Goal: Transaction & Acquisition: Download file/media

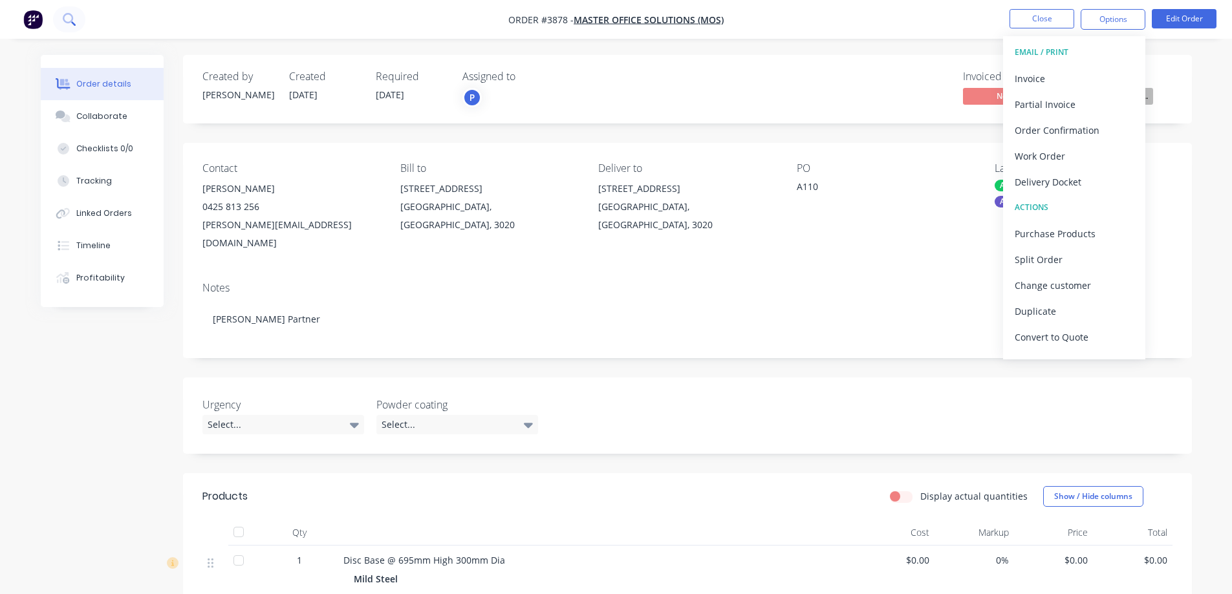
click at [72, 21] on icon at bounding box center [68, 18] width 10 height 10
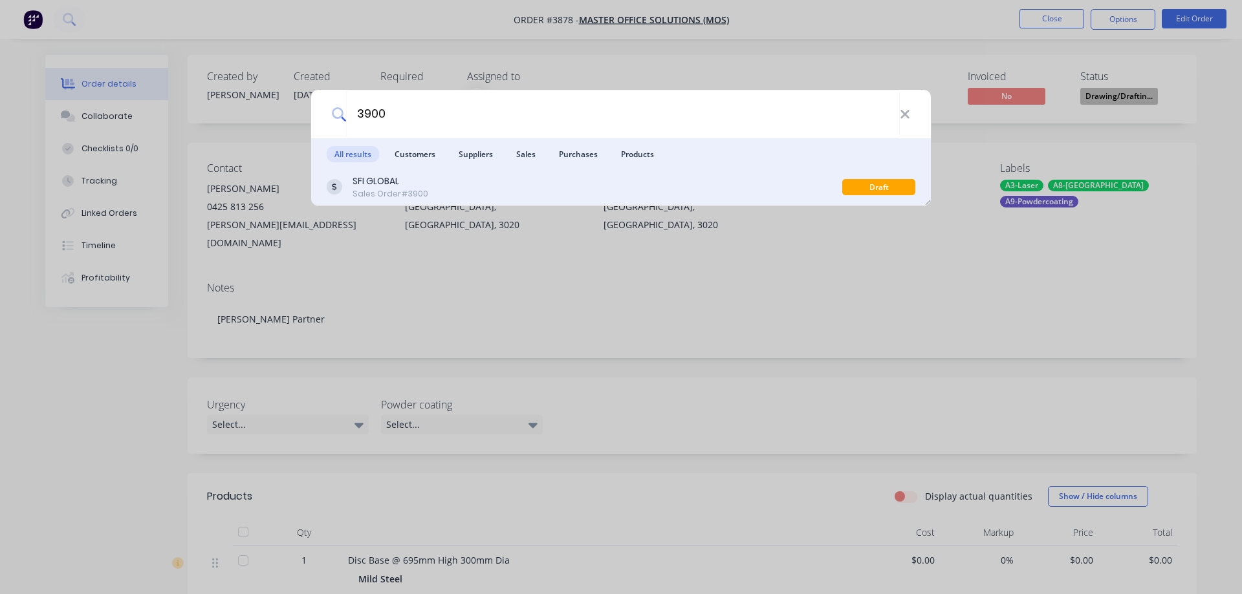
type input "3900"
click at [388, 189] on div "Sales Order #3900" at bounding box center [391, 194] width 76 height 12
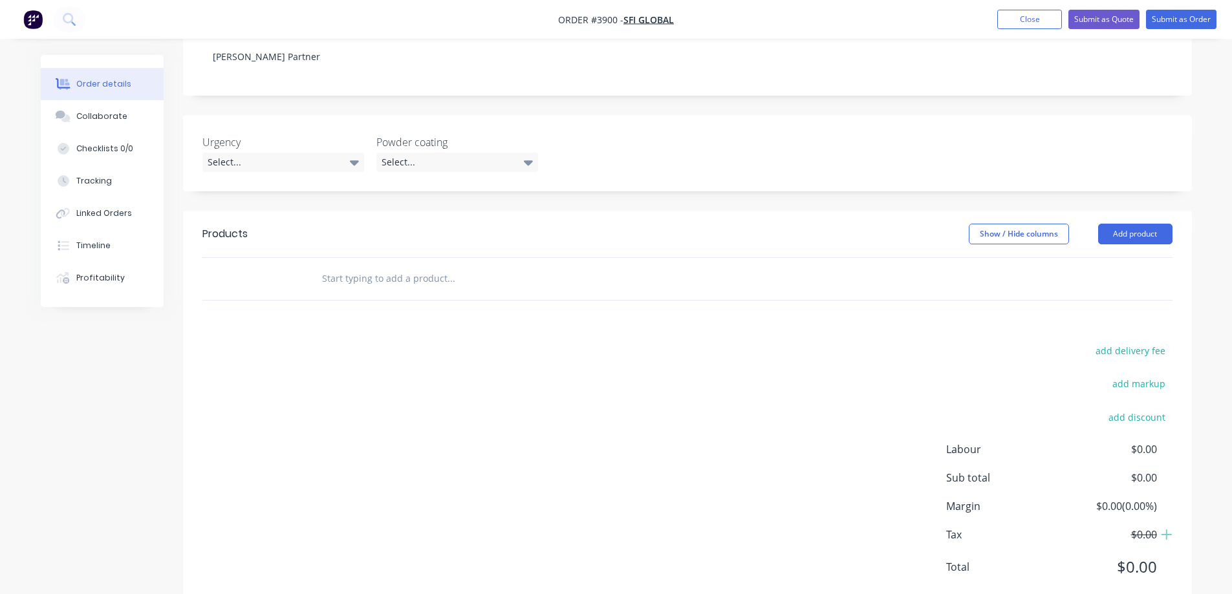
scroll to position [172, 0]
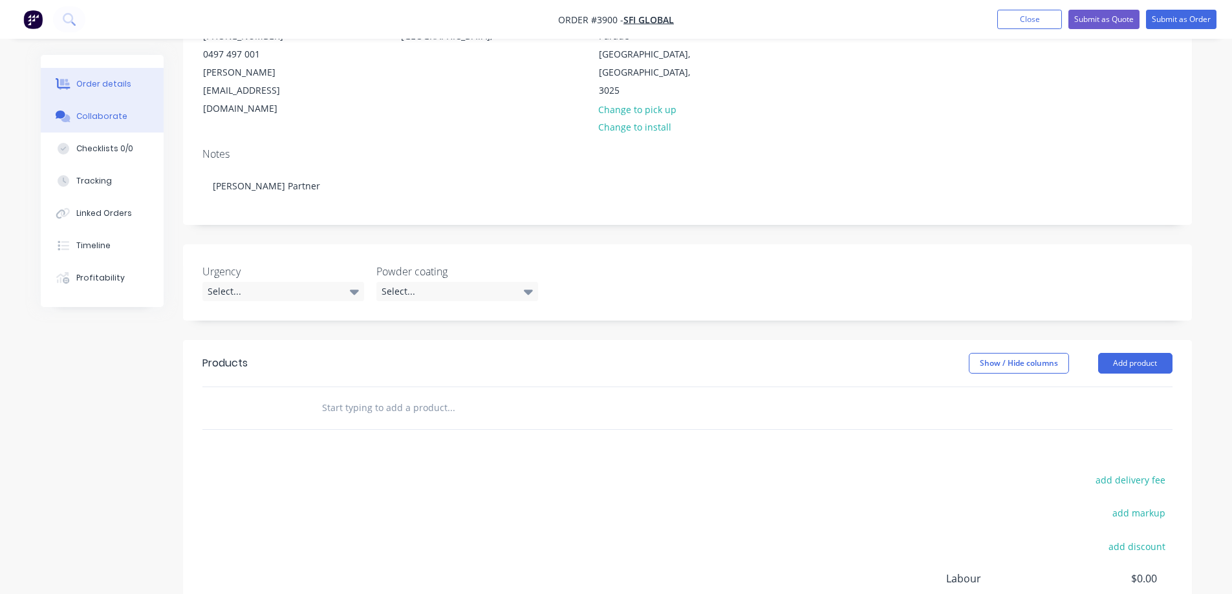
click at [94, 123] on button "Collaborate" at bounding box center [102, 116] width 123 height 32
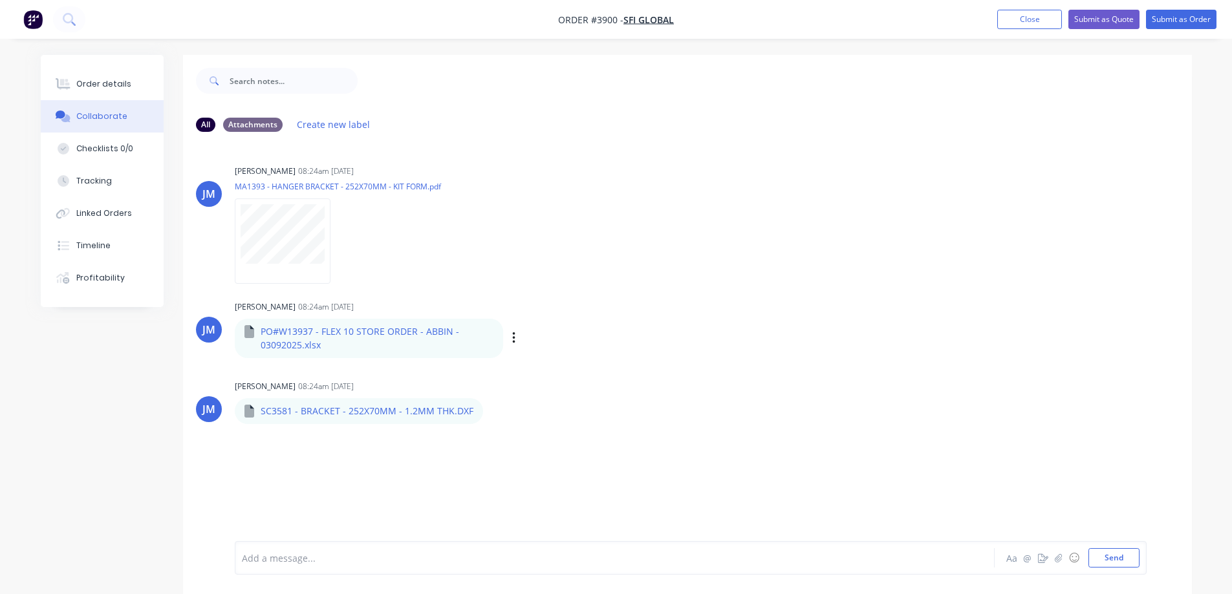
click at [516, 339] on div "Labels Download" at bounding box center [581, 338] width 146 height 19
click at [514, 340] on icon "button" at bounding box center [514, 338] width 4 height 15
click at [562, 366] on button "Download" at bounding box center [599, 372] width 146 height 29
click at [492, 406] on icon "button" at bounding box center [493, 412] width 3 height 12
click at [533, 431] on button "Download" at bounding box center [579, 445] width 146 height 29
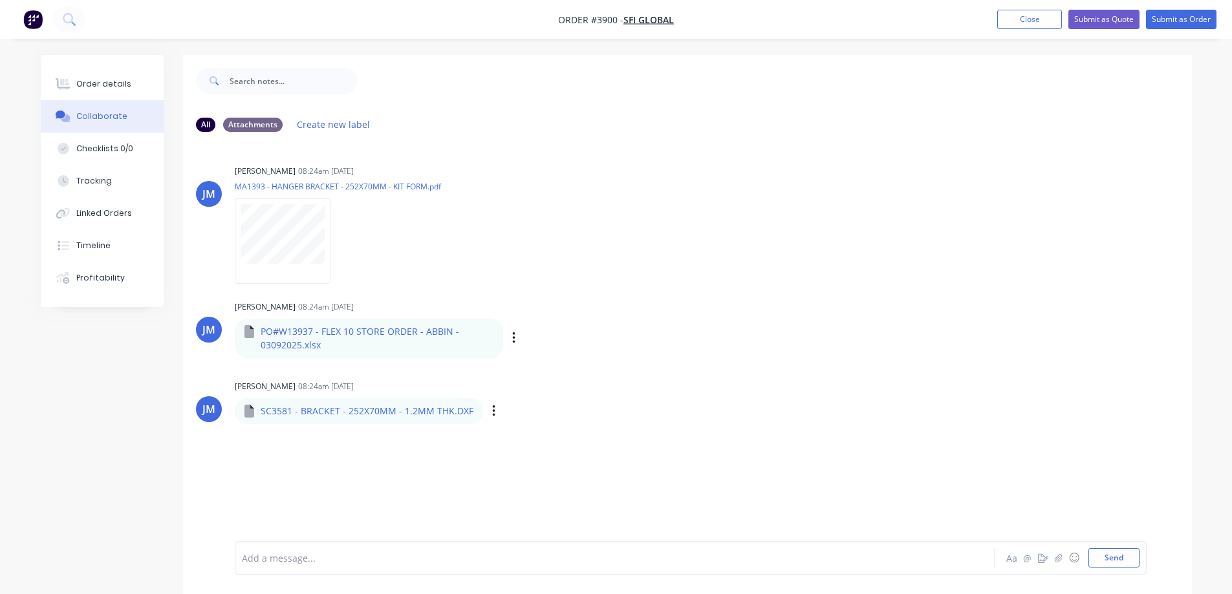
click at [488, 402] on div "Labels Download" at bounding box center [561, 411] width 146 height 19
click at [492, 406] on icon "button" at bounding box center [493, 412] width 3 height 12
click at [524, 431] on button "Download" at bounding box center [579, 445] width 146 height 29
click at [512, 335] on icon "button" at bounding box center [513, 338] width 3 height 12
click at [540, 369] on button "Download" at bounding box center [599, 372] width 146 height 29
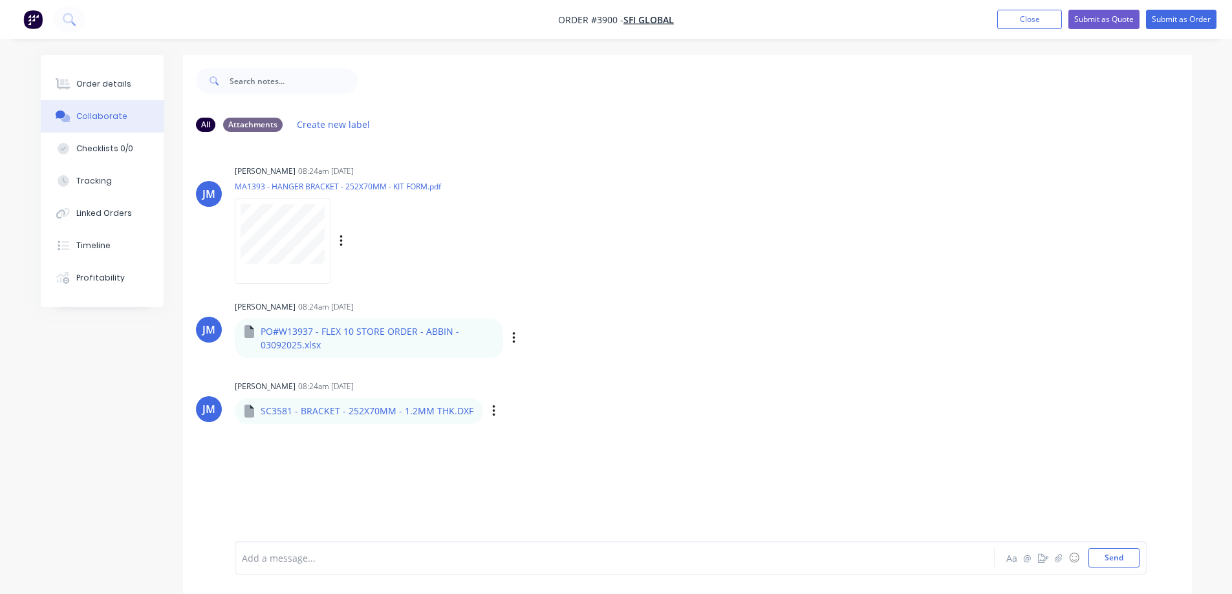
scroll to position [19, 0]
